Goal: Communication & Community: Answer question/provide support

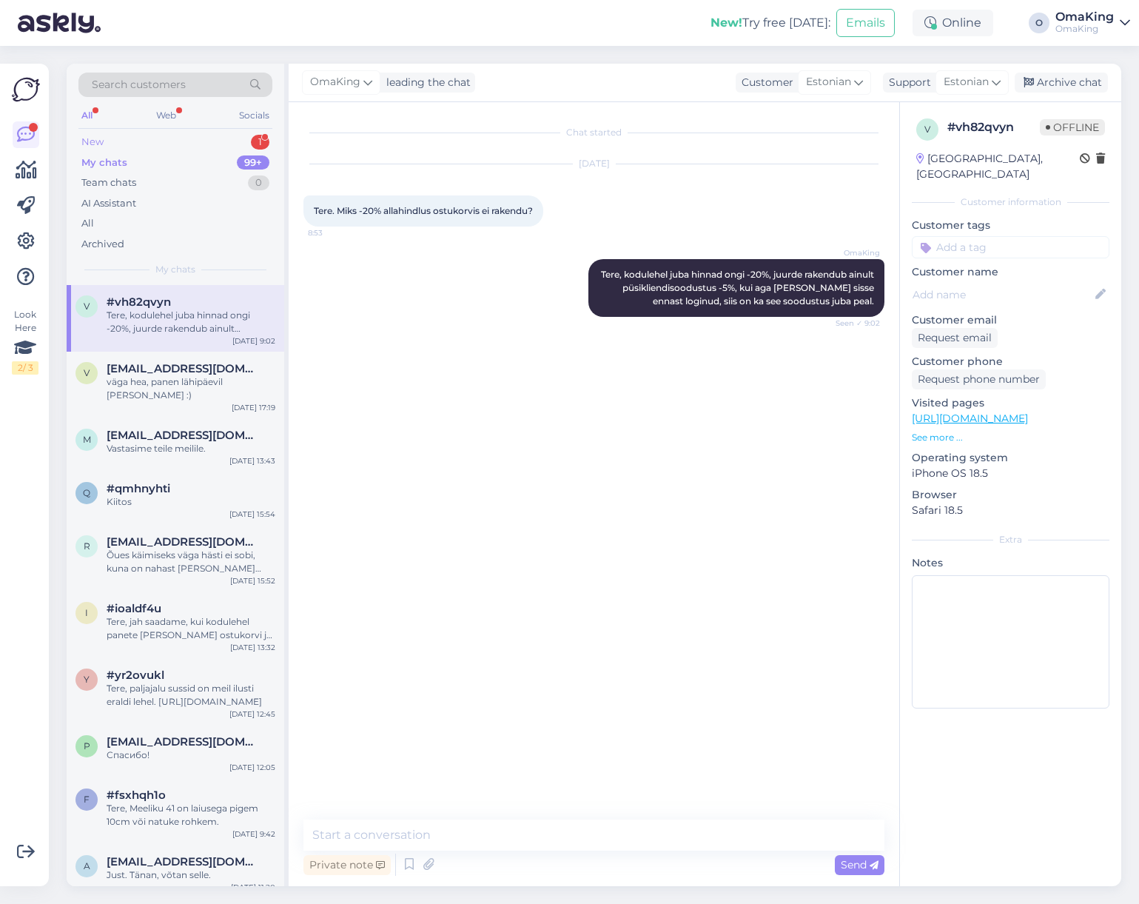
click at [102, 143] on div "New" at bounding box center [92, 142] width 22 height 15
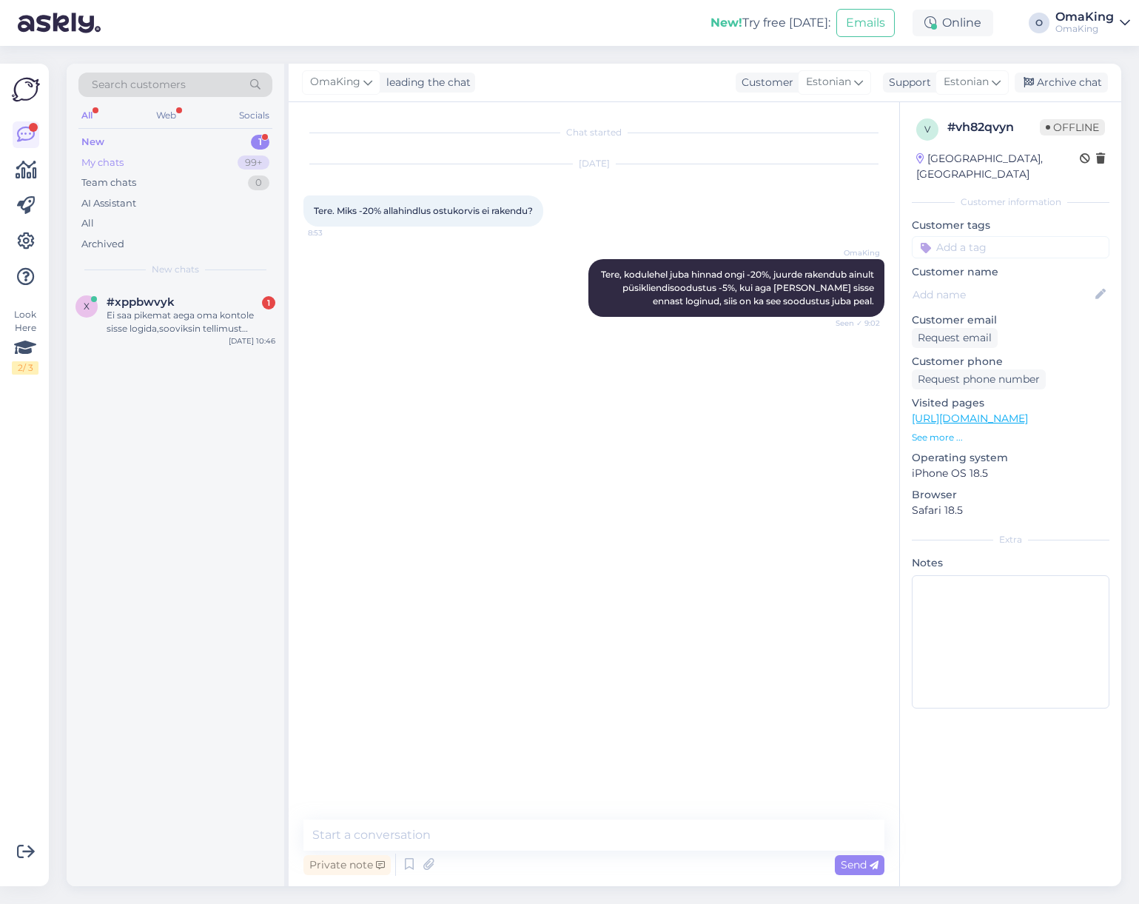
click at [109, 158] on div "My chats" at bounding box center [102, 162] width 42 height 15
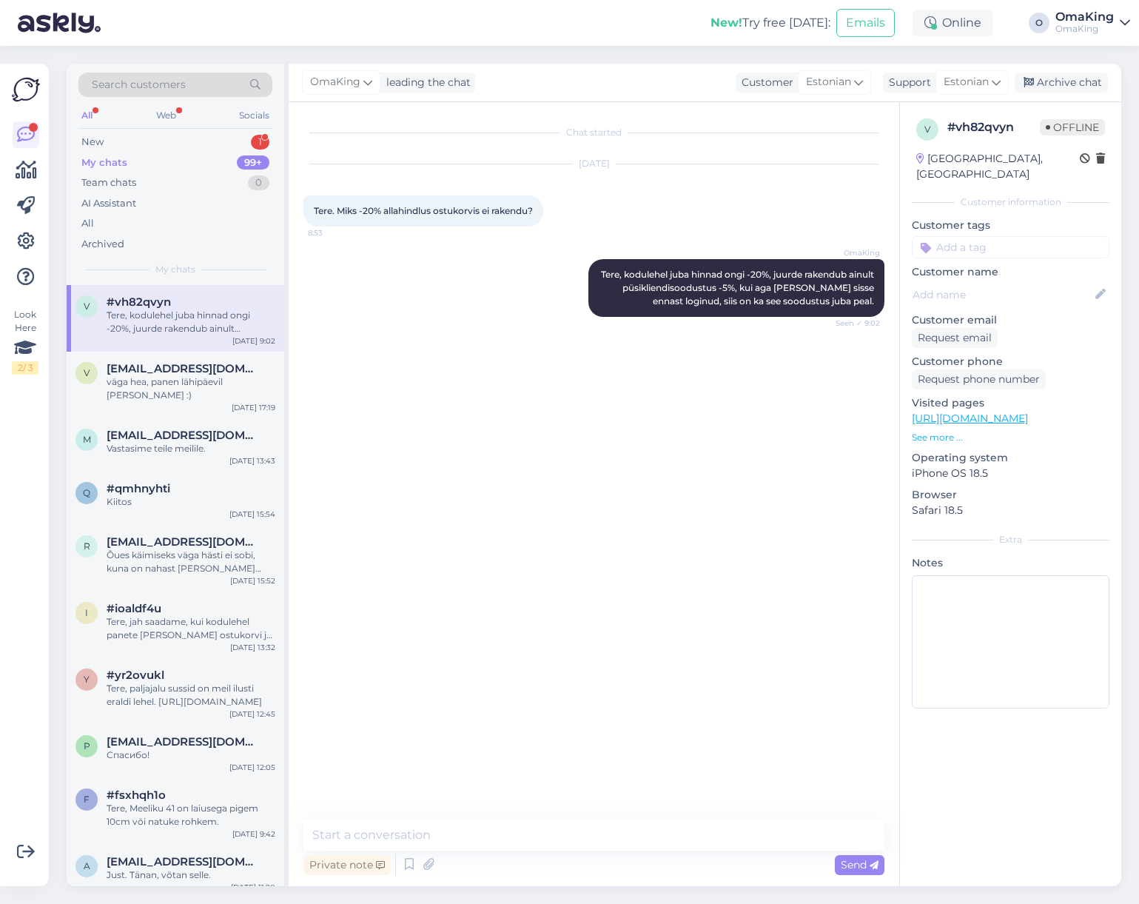
click at [139, 314] on div "Tere, kodulehel juba hinnad ongi -20%, juurde rakendub ainult püsikliendisoodus…" at bounding box center [191, 322] width 169 height 27
click at [101, 141] on div "New" at bounding box center [92, 142] width 22 height 15
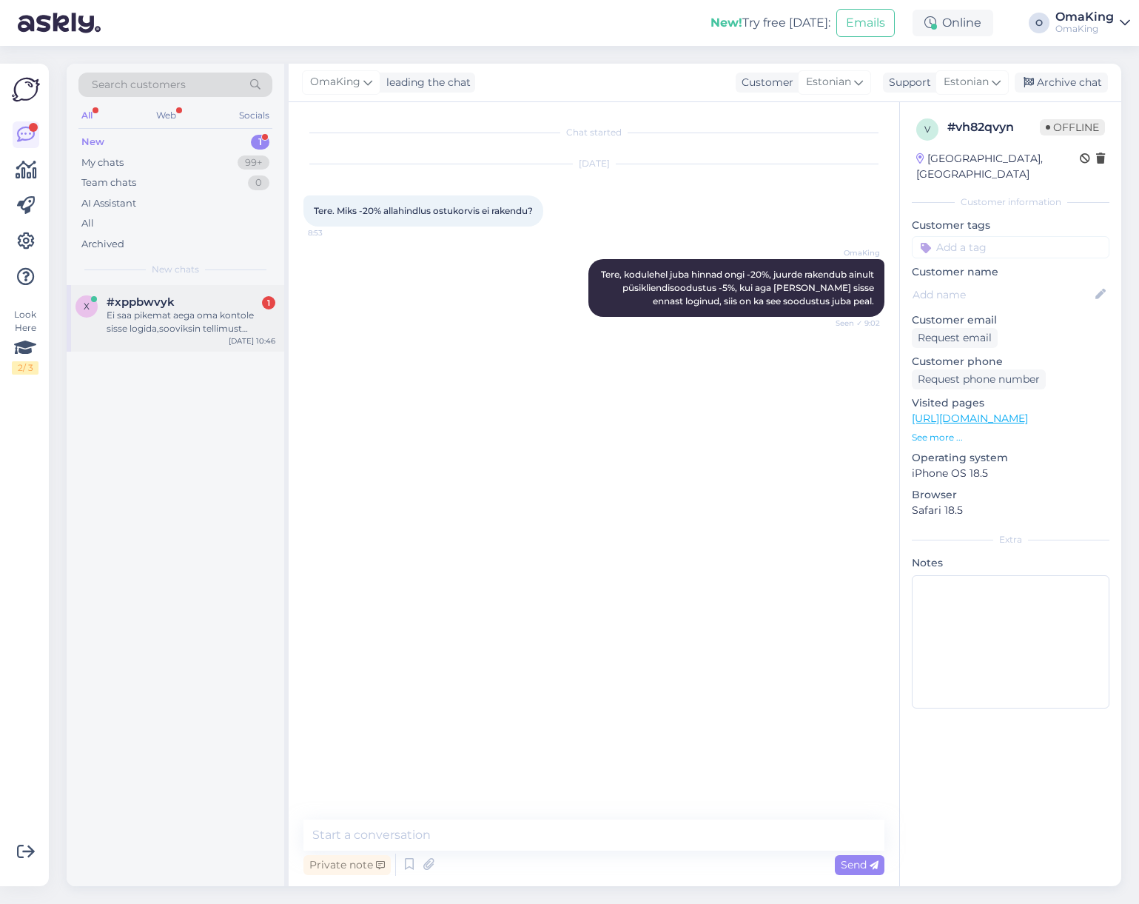
click at [137, 292] on div "x #xppbwvyk 1 Ei saa pikemat aega oma kontole sisse logida,sooviksin tellimust …" at bounding box center [176, 318] width 218 height 67
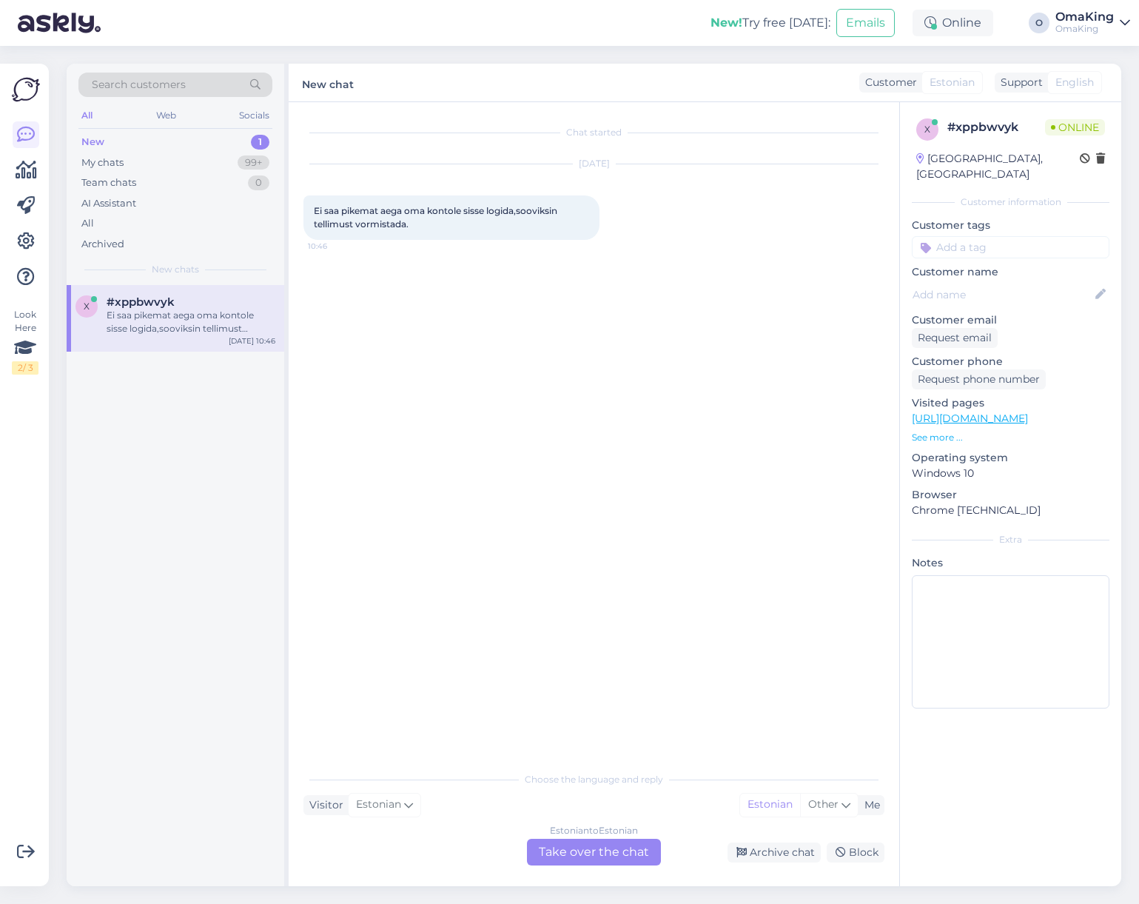
click at [617, 848] on div "Estonian to Estonian Take over the chat" at bounding box center [594, 852] width 134 height 27
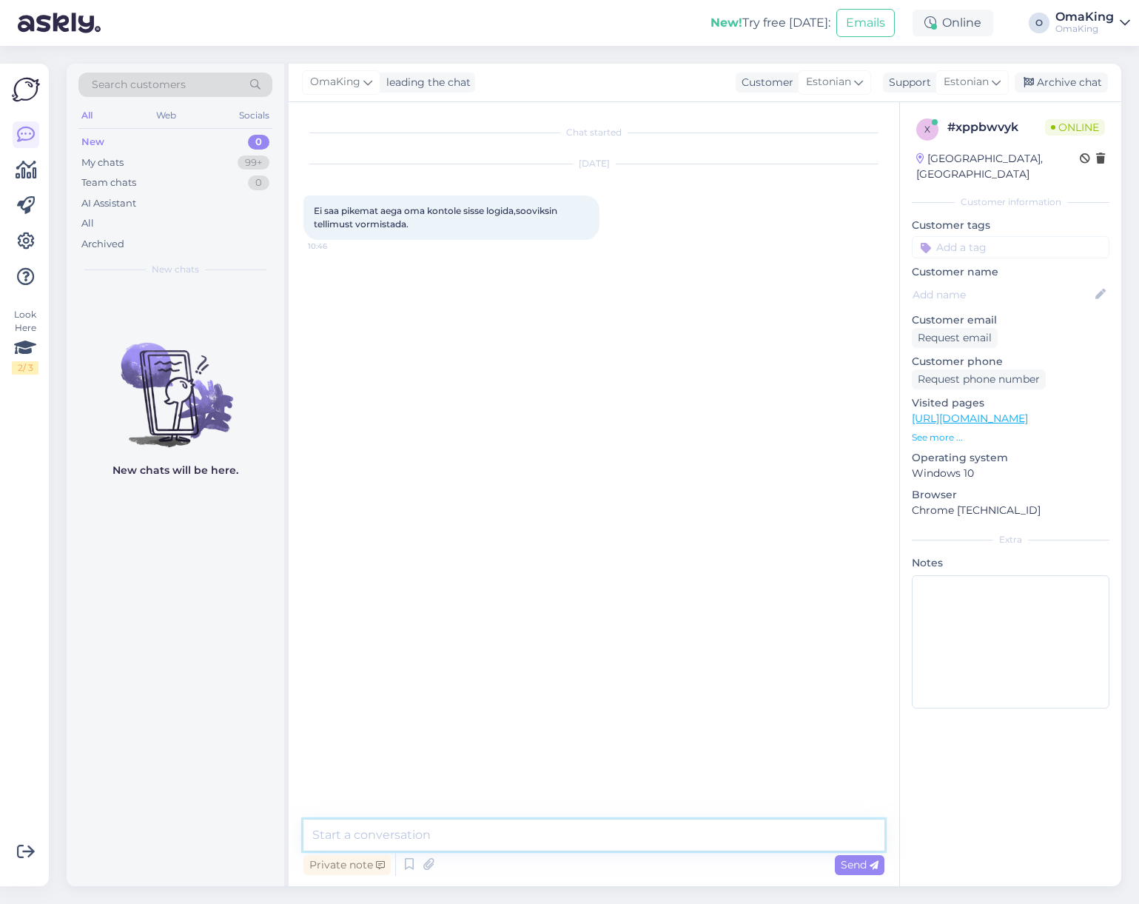
click at [441, 839] on textarea at bounding box center [594, 834] width 581 height 31
type textarea "Tere, tellimust saab vormistada ka [PERSON_NAME] kontota, või teete uue konto v…"
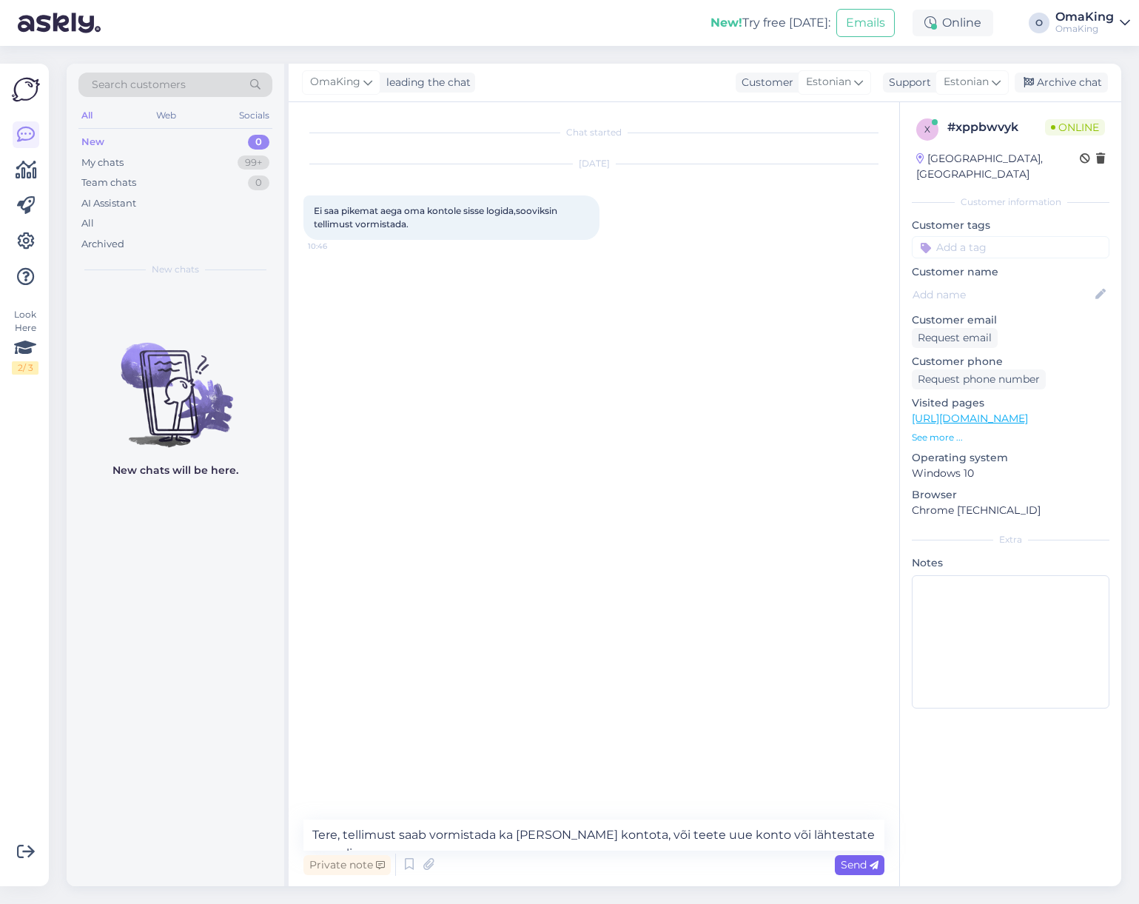
click at [871, 865] on icon at bounding box center [874, 865] width 9 height 9
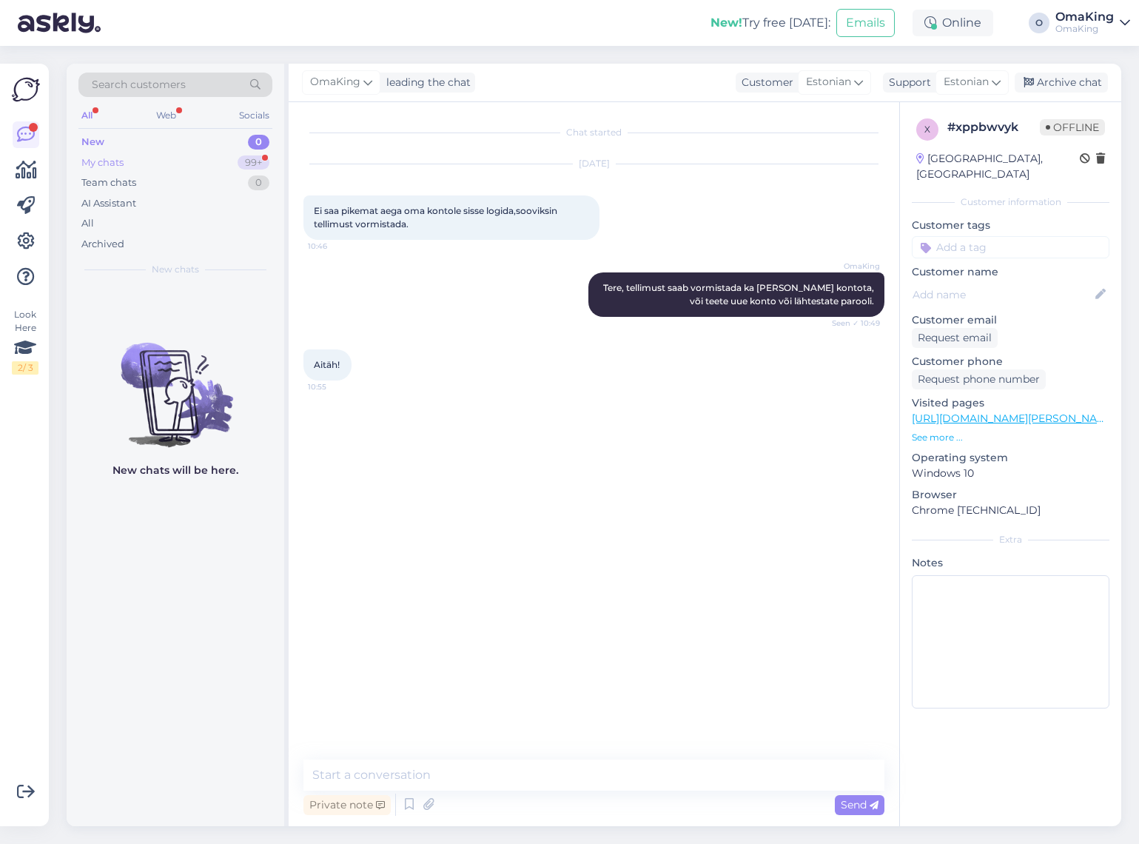
click at [120, 164] on div "My chats" at bounding box center [102, 162] width 42 height 15
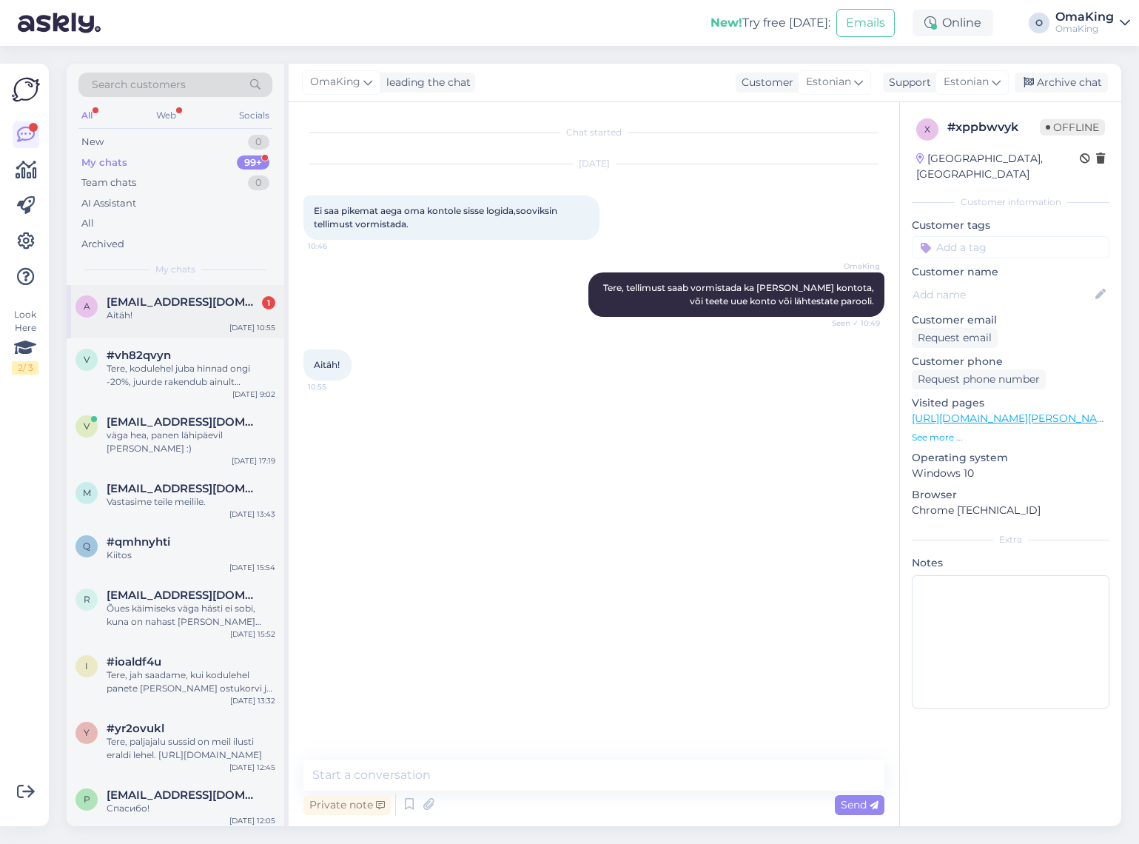
click at [155, 305] on span "[EMAIL_ADDRESS][DOMAIN_NAME]" at bounding box center [184, 301] width 154 height 13
click at [147, 310] on div "Aitäh!" at bounding box center [191, 315] width 169 height 13
click at [162, 304] on span "[EMAIL_ADDRESS][DOMAIN_NAME]" at bounding box center [184, 301] width 154 height 13
click at [97, 145] on div "New" at bounding box center [92, 142] width 22 height 15
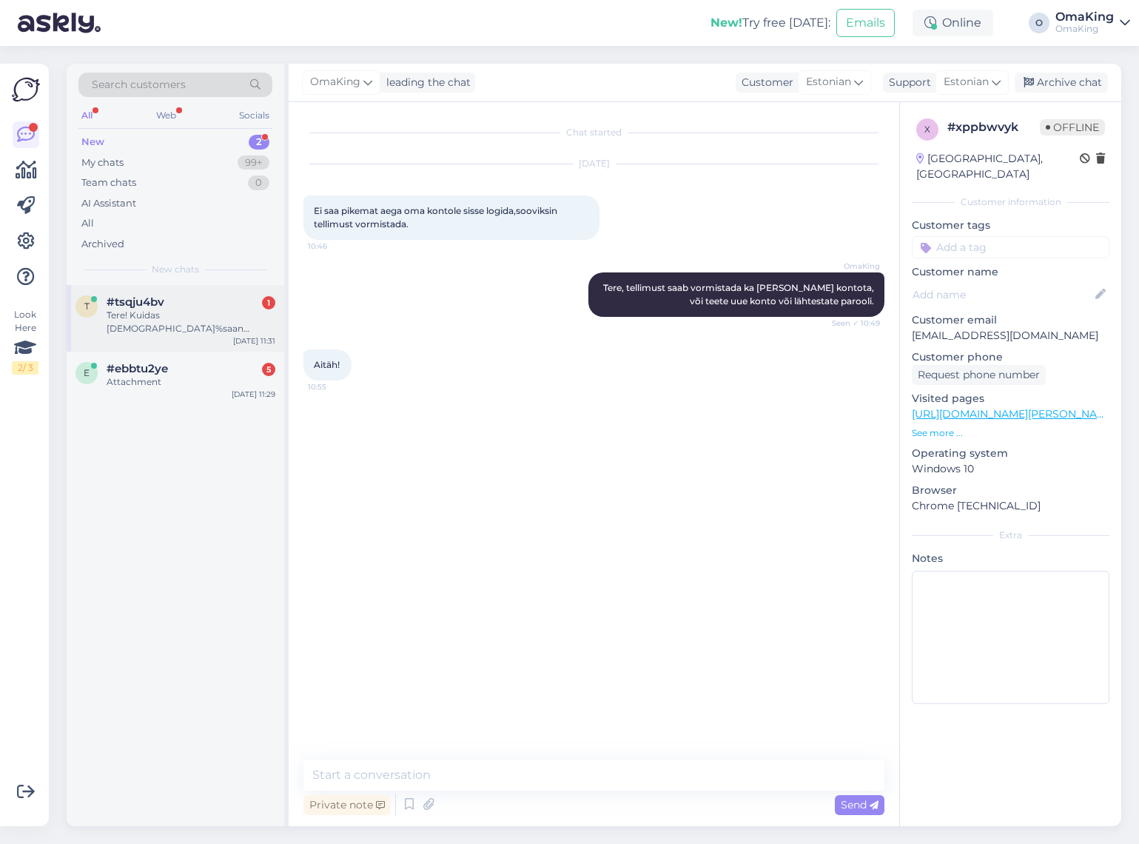
click at [139, 313] on div "Tere! Kuidas [DEMOGRAPHIC_DATA]%saan toasussidele vöi on see juba maha arvestat…" at bounding box center [191, 322] width 169 height 27
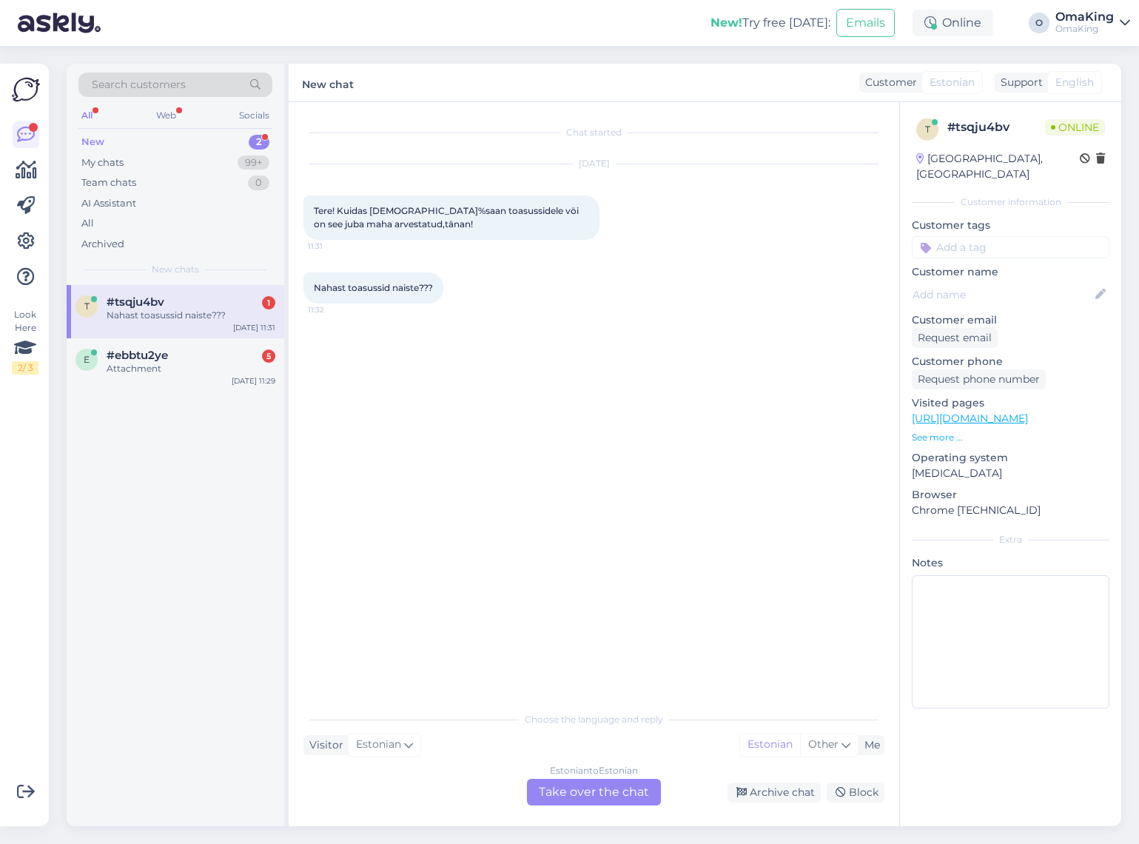
click at [155, 300] on span "#tsqju4bv" at bounding box center [136, 301] width 58 height 13
click at [123, 368] on div "Attachment" at bounding box center [191, 368] width 169 height 13
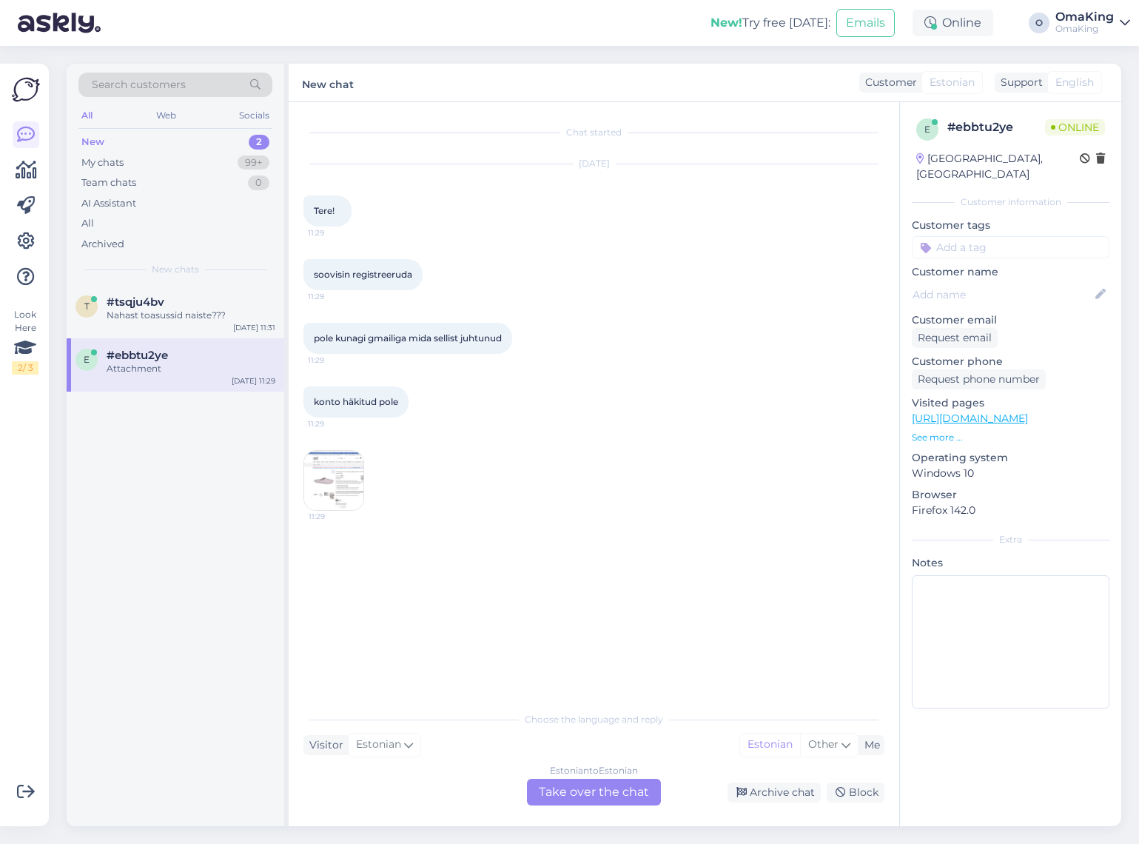
click at [339, 482] on img at bounding box center [333, 480] width 59 height 59
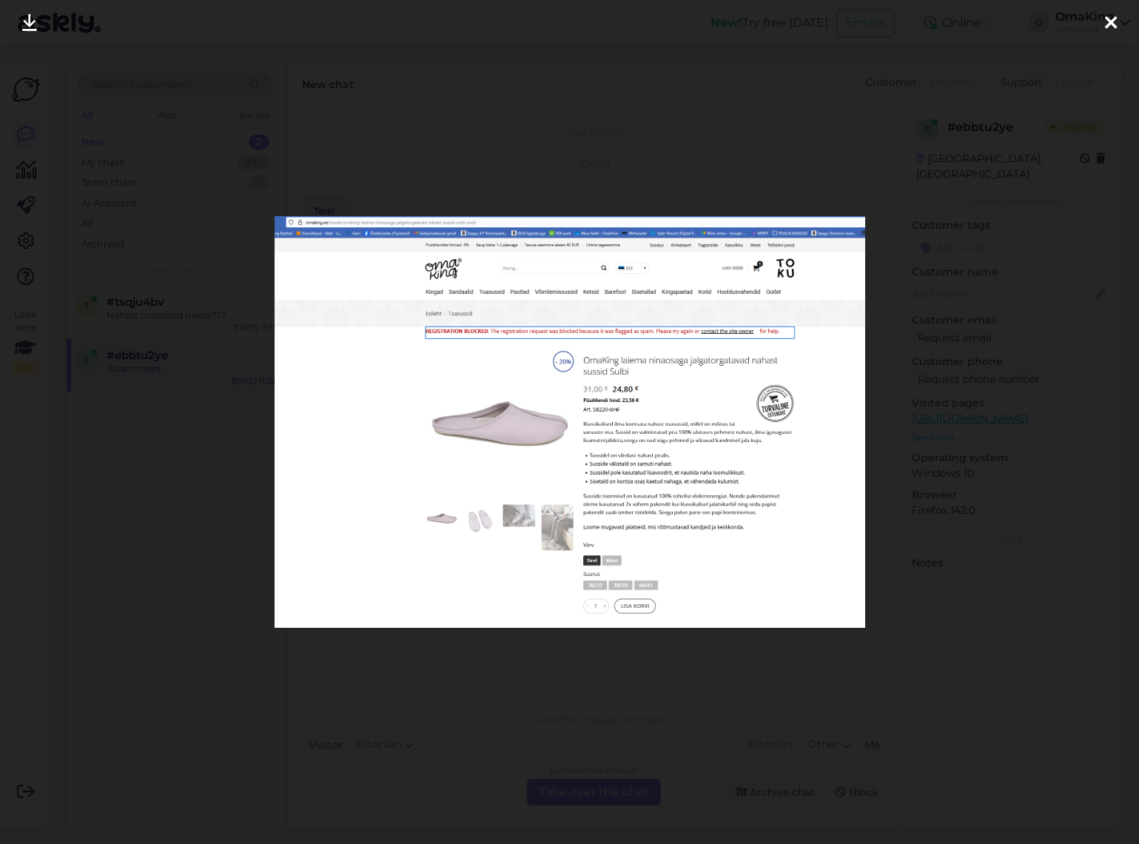
click at [616, 379] on img at bounding box center [570, 421] width 591 height 411
click at [32, 24] on icon at bounding box center [29, 23] width 15 height 19
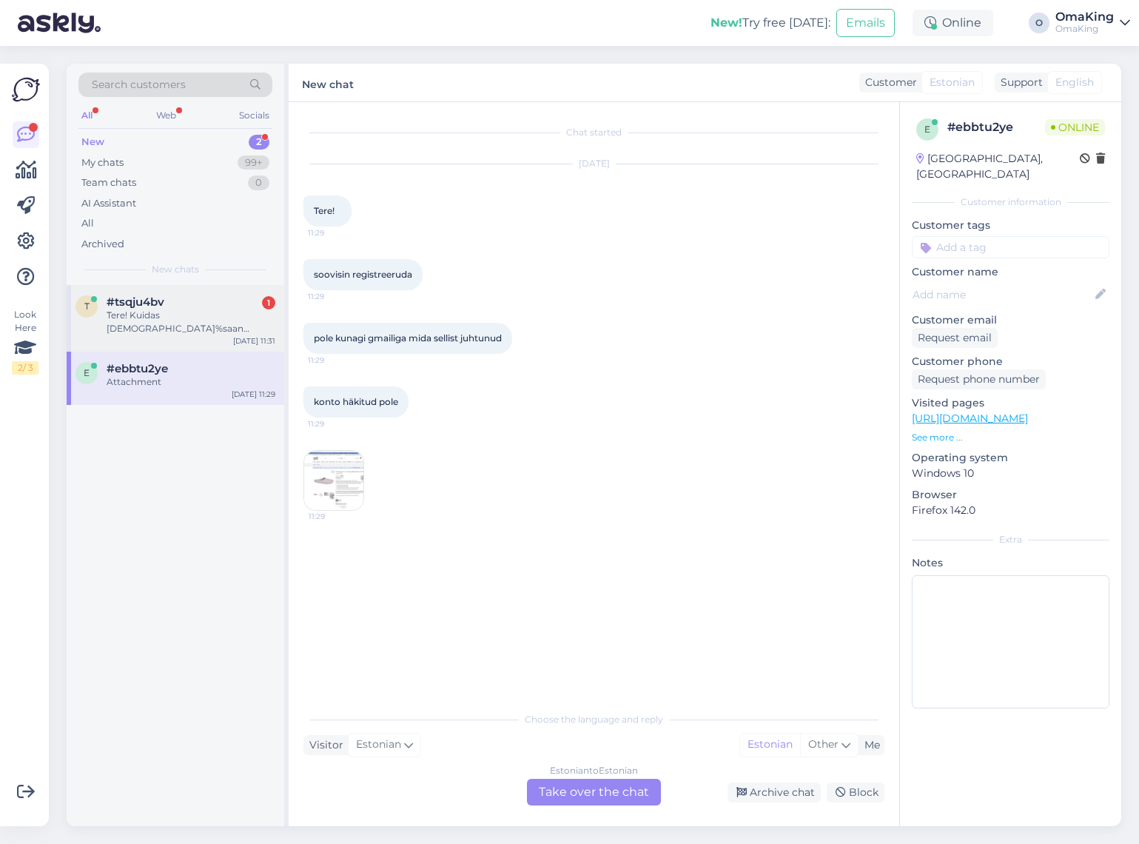
click at [161, 312] on div "Tere! Kuidas [DEMOGRAPHIC_DATA]%saan toasussidele vöi on see juba maha arvestat…" at bounding box center [191, 322] width 169 height 27
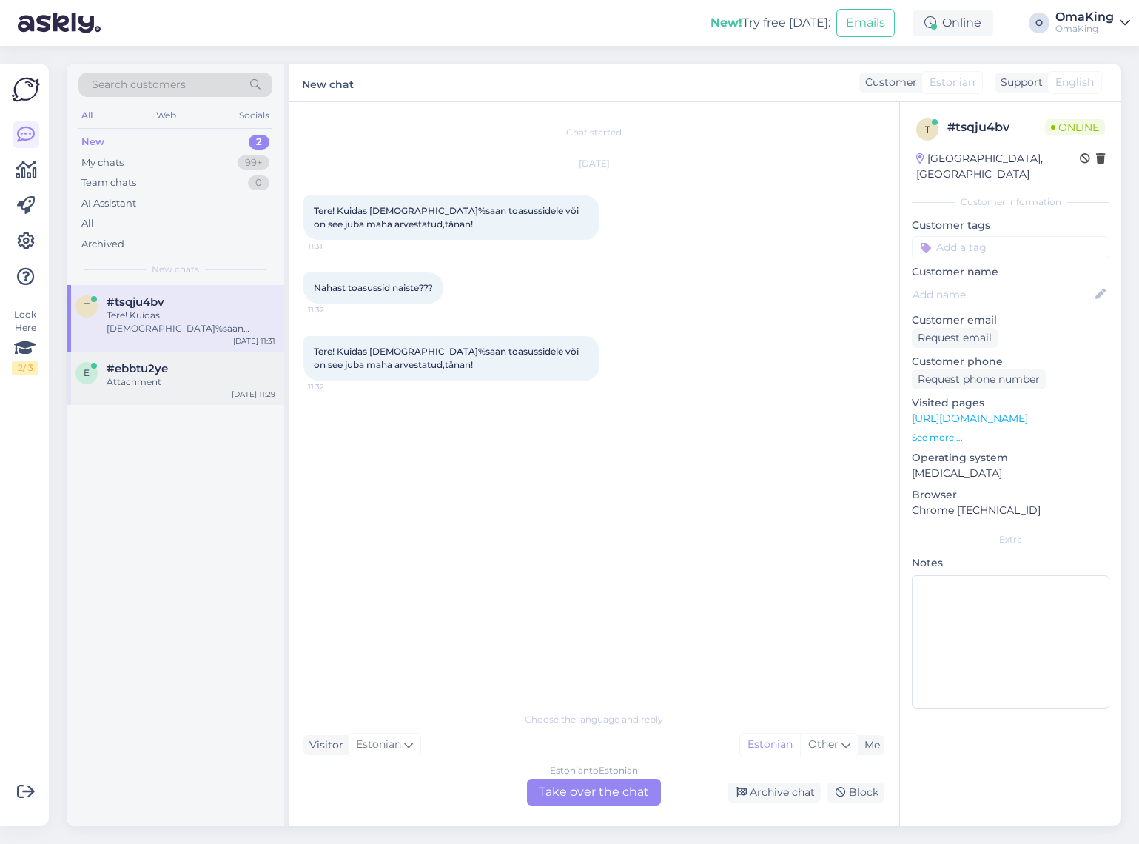
click at [140, 375] on span "#ebbtu2ye" at bounding box center [137, 368] width 61 height 13
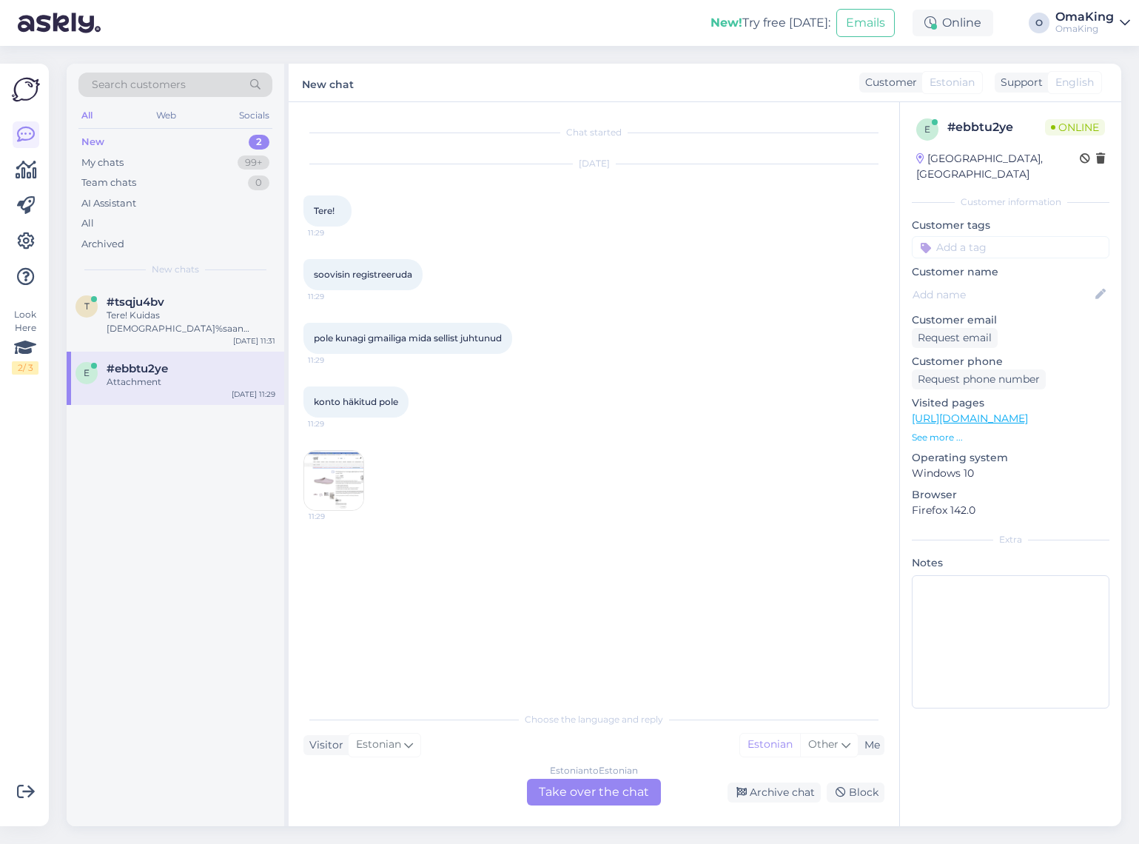
click at [209, 560] on div "t #tsqju4bv Tere! Kuidas [DEMOGRAPHIC_DATA]%saan toasussidele vöi on see juba m…" at bounding box center [176, 555] width 218 height 541
